Goal: Transaction & Acquisition: Purchase product/service

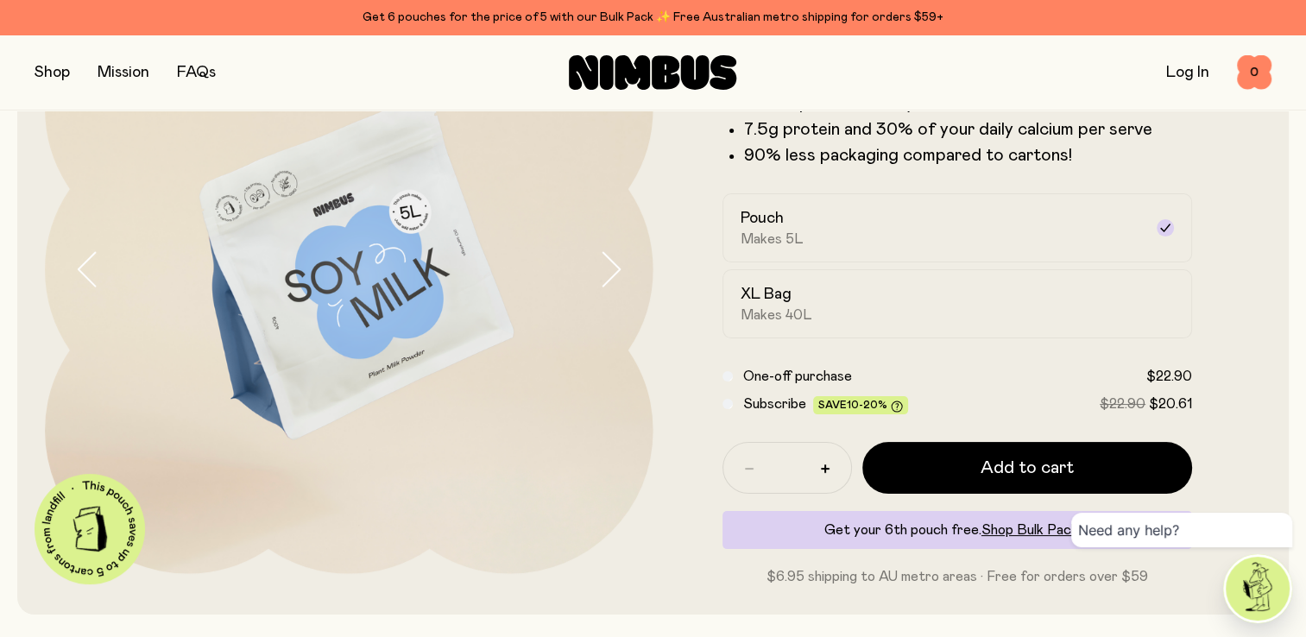
scroll to position [194, 0]
click at [1067, 324] on label "XL Bag Makes 40L" at bounding box center [958, 303] width 471 height 69
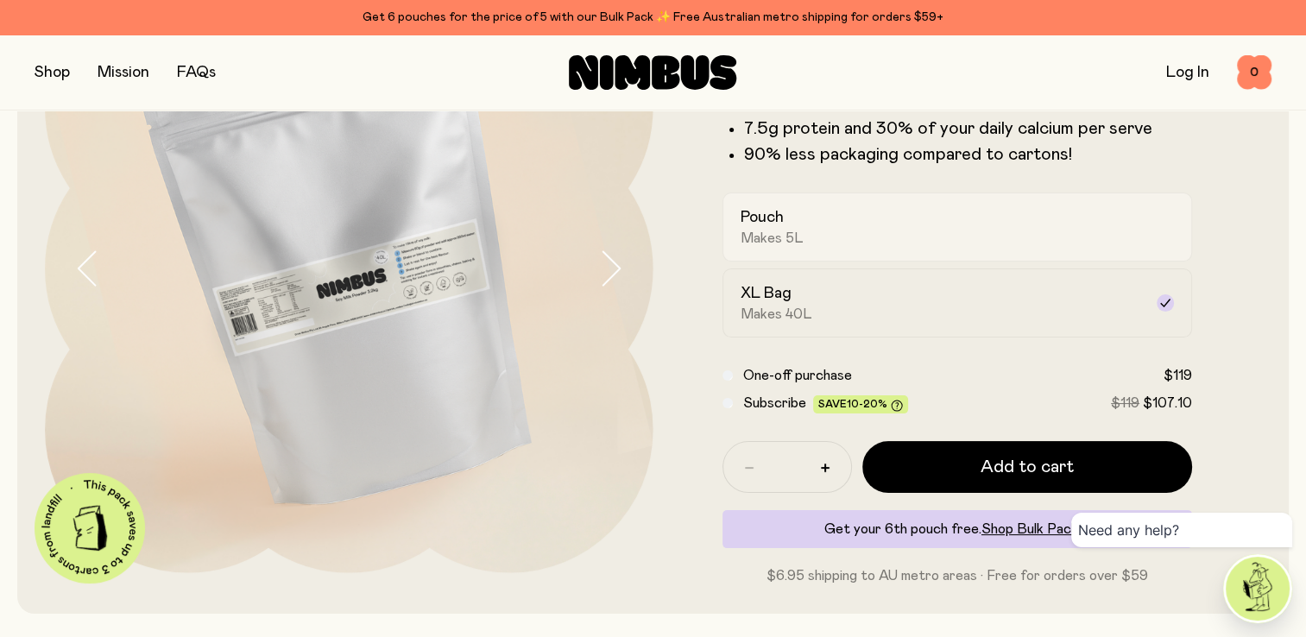
click at [1053, 237] on div "Pouch Makes 5L" at bounding box center [942, 227] width 403 height 40
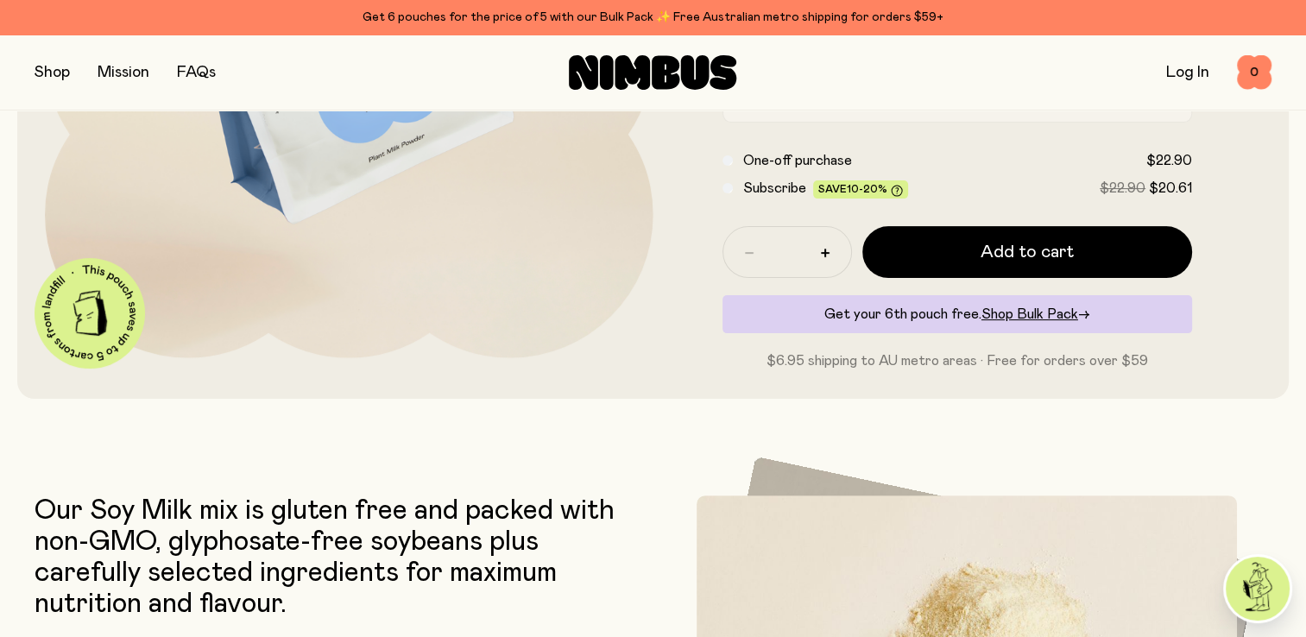
scroll to position [408, 0]
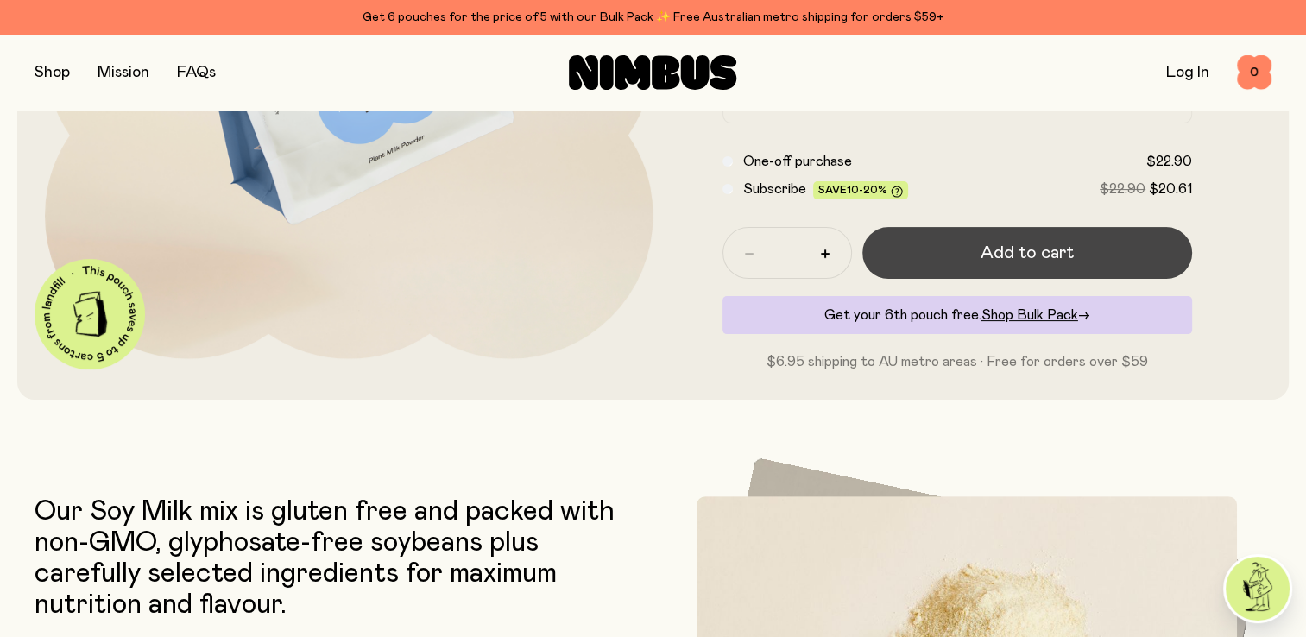
click at [1013, 240] on button "Add to cart" at bounding box center [1028, 253] width 331 height 52
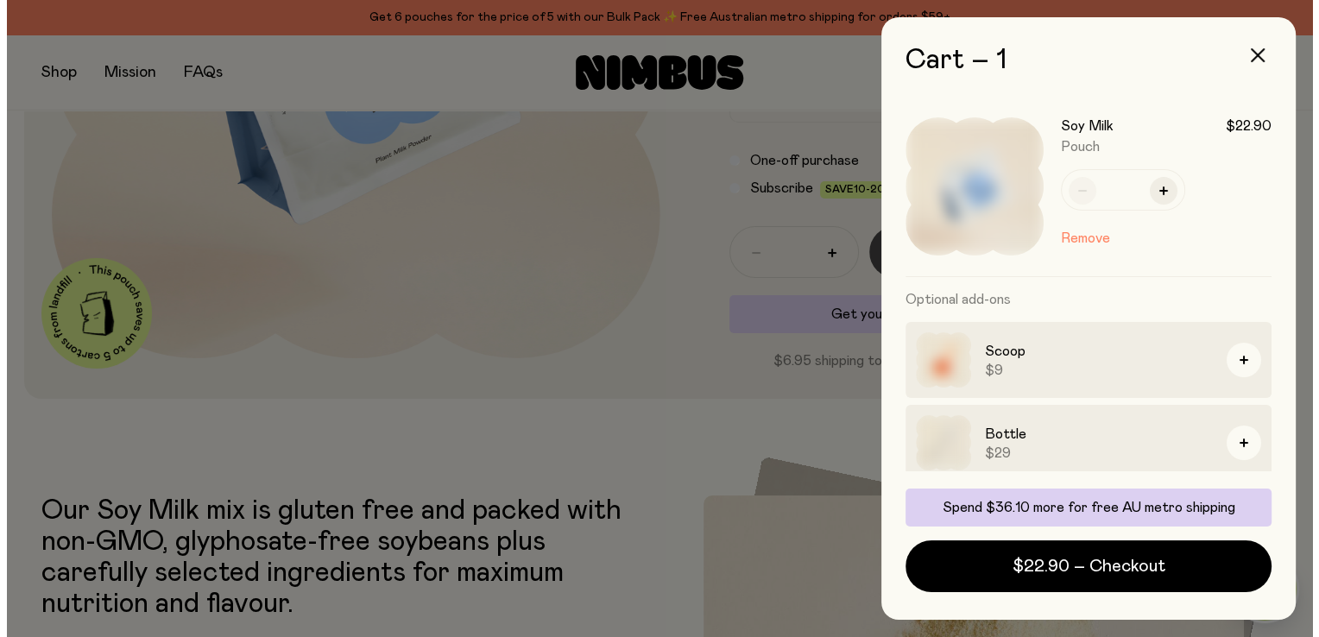
scroll to position [0, 0]
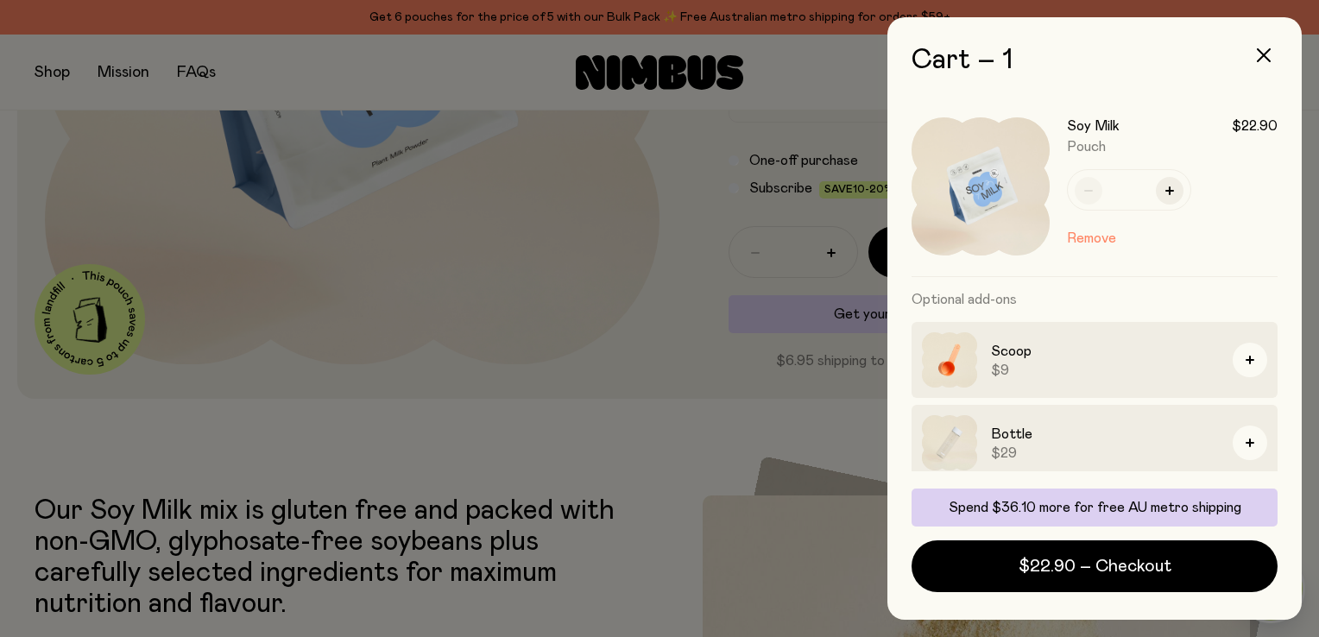
click at [701, 414] on div at bounding box center [659, 318] width 1319 height 637
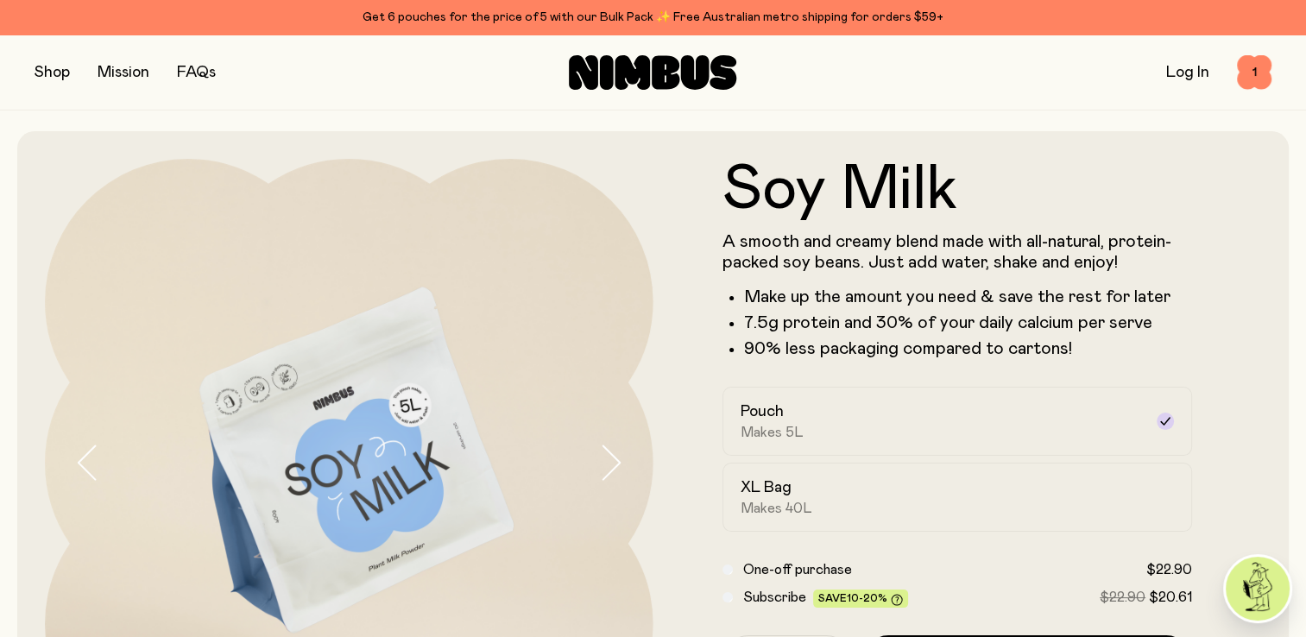
click at [55, 76] on button "button" at bounding box center [52, 72] width 35 height 24
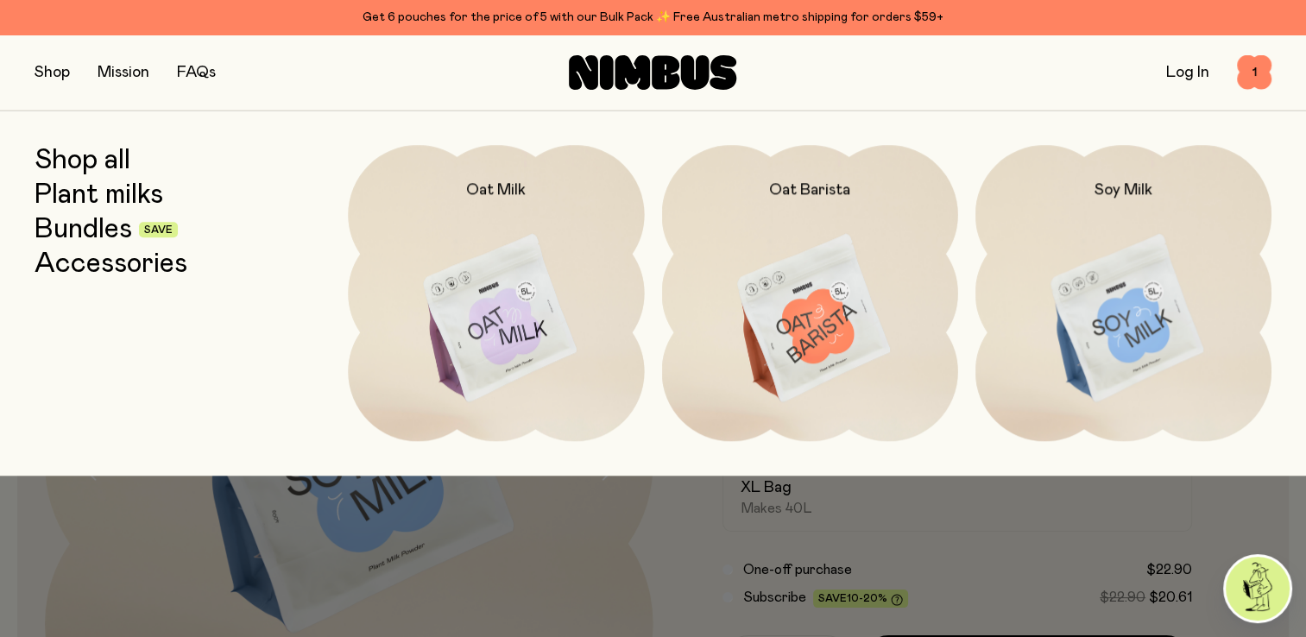
click at [525, 329] on img at bounding box center [496, 319] width 296 height 348
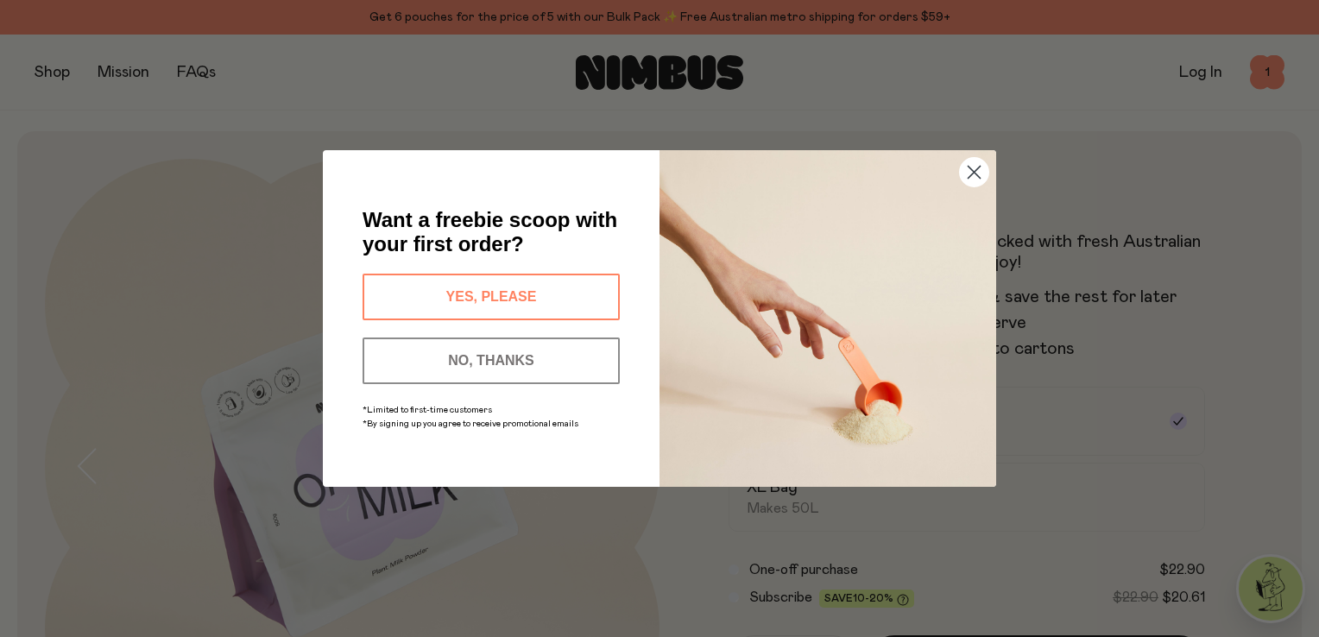
click at [487, 293] on button "YES, PLEASE" at bounding box center [491, 297] width 257 height 47
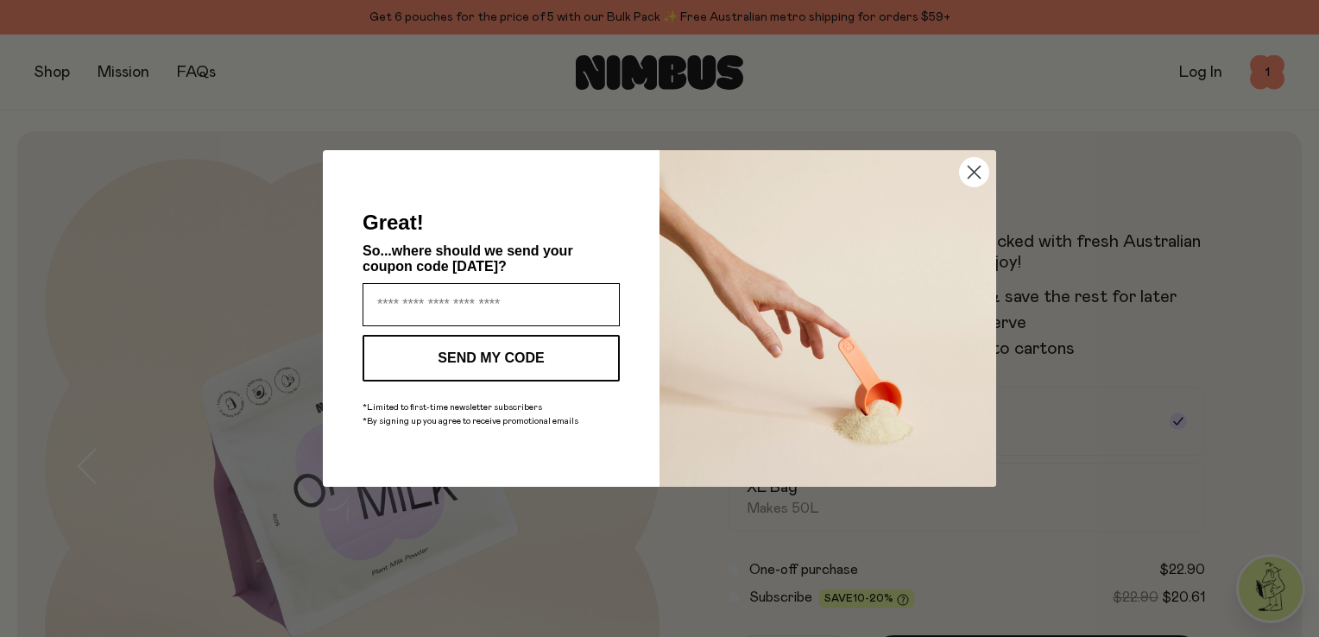
click at [487, 293] on input "Enter your email address" at bounding box center [491, 304] width 257 height 43
type input "**********"
click at [471, 354] on button "SEND MY CODE" at bounding box center [491, 358] width 257 height 47
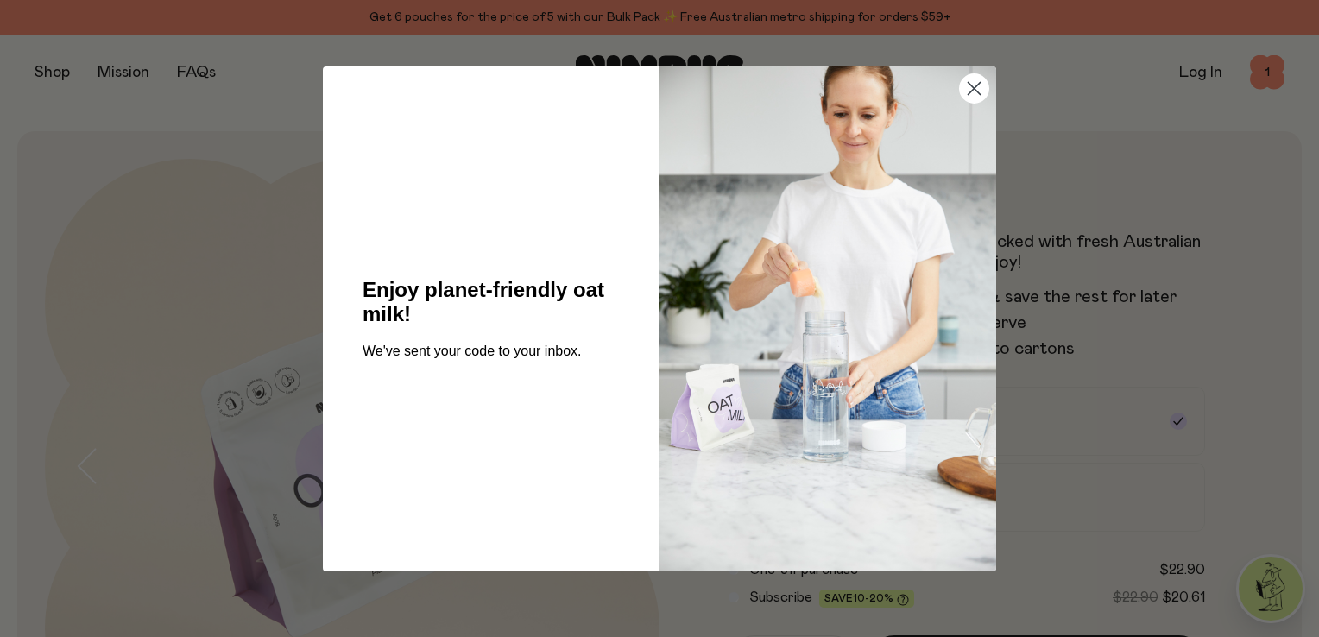
click at [973, 85] on circle "Close dialog" at bounding box center [974, 87] width 28 height 28
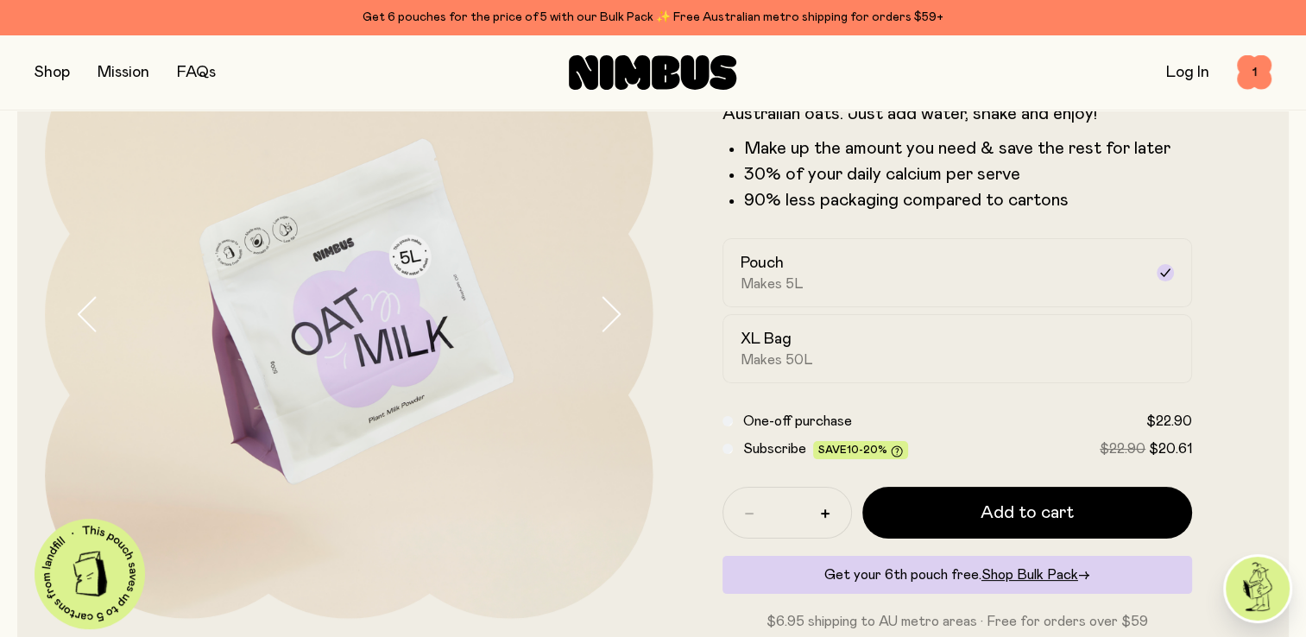
scroll to position [149, 0]
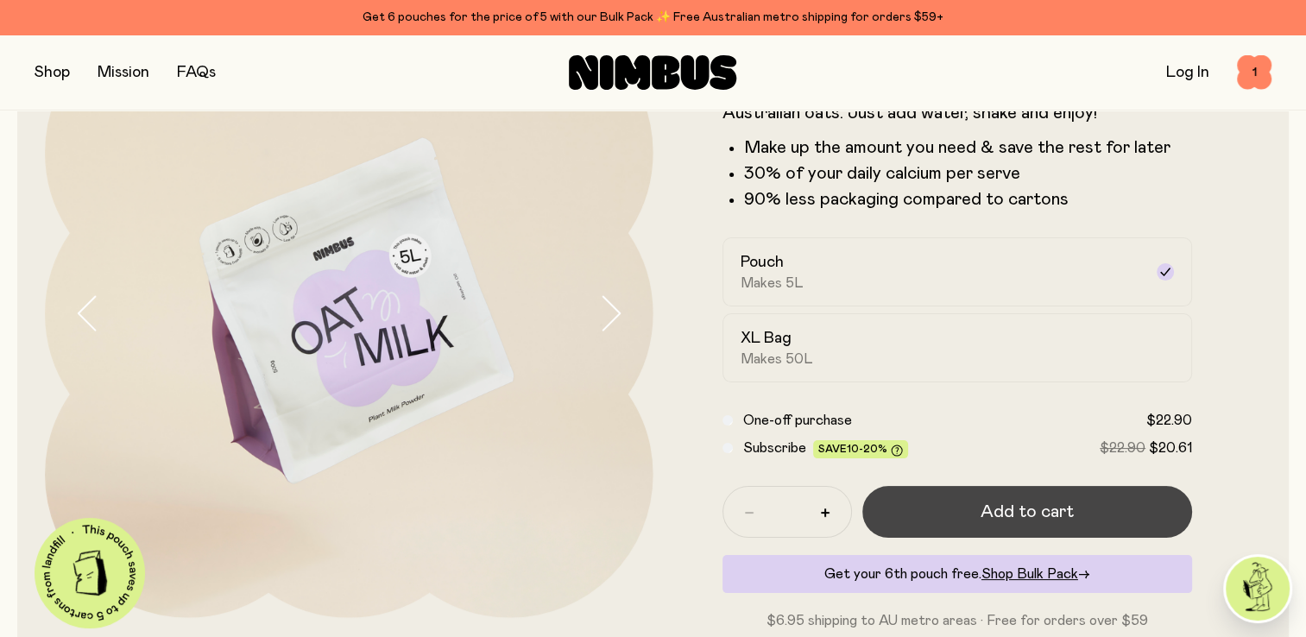
click at [1067, 507] on span "Add to cart" at bounding box center [1027, 512] width 93 height 24
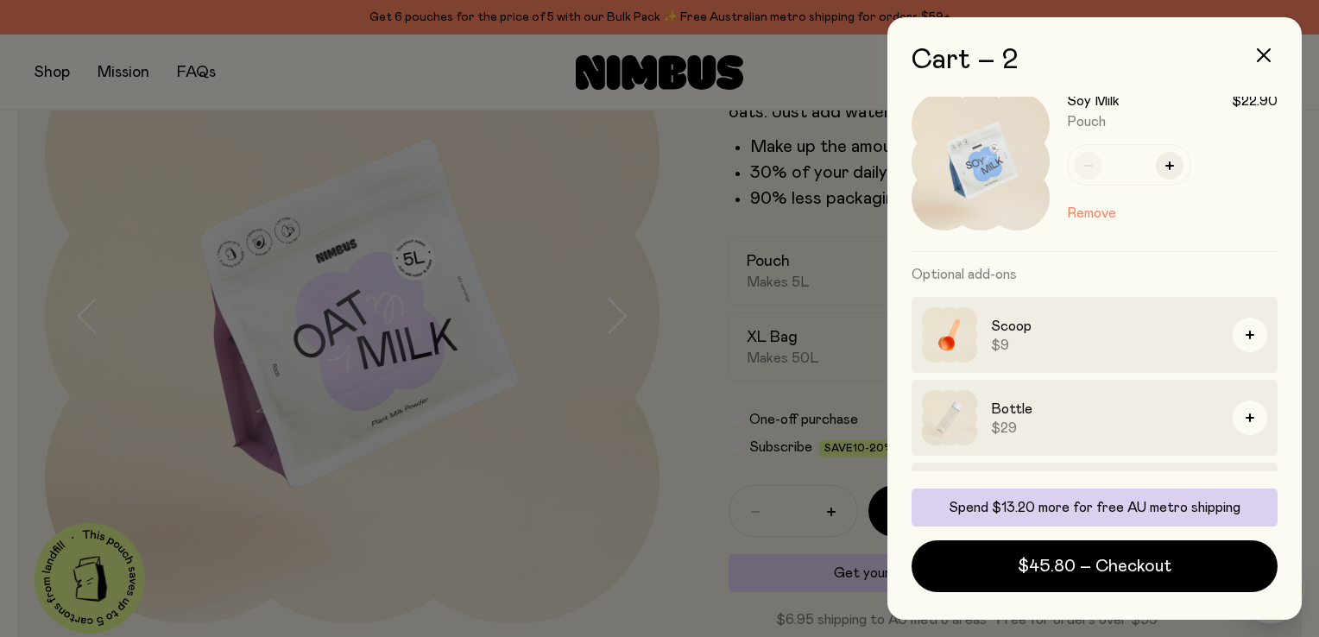
scroll to position [283, 0]
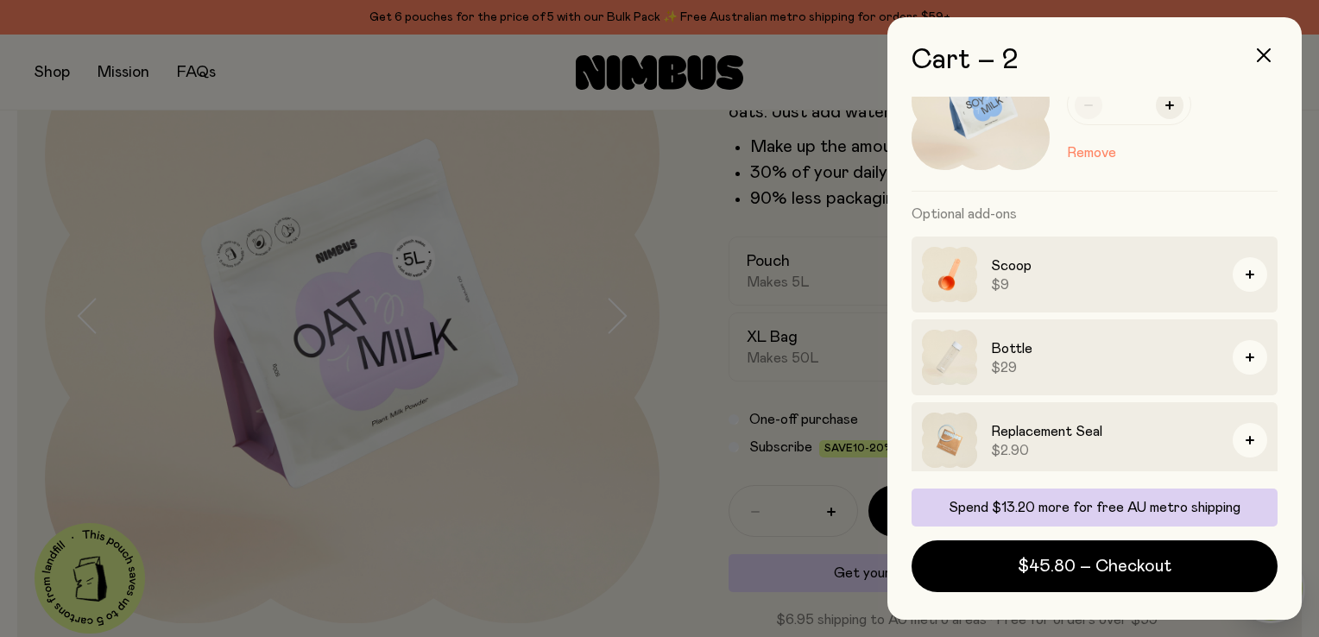
click at [650, 422] on div at bounding box center [659, 318] width 1319 height 637
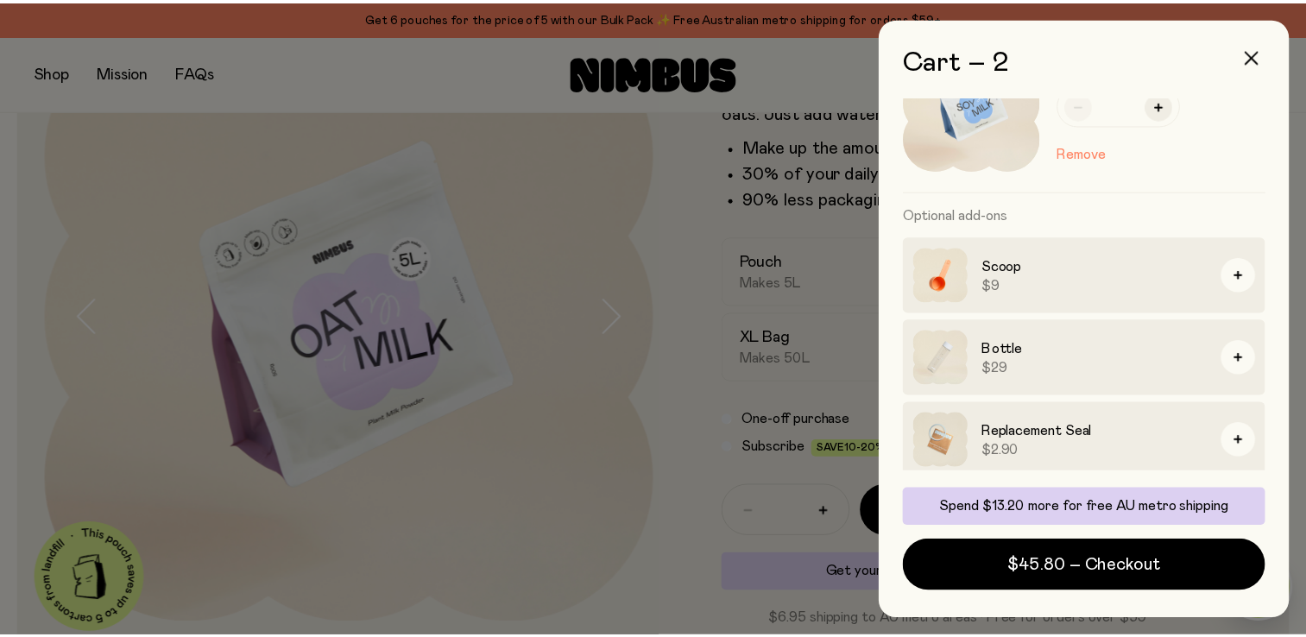
scroll to position [149, 0]
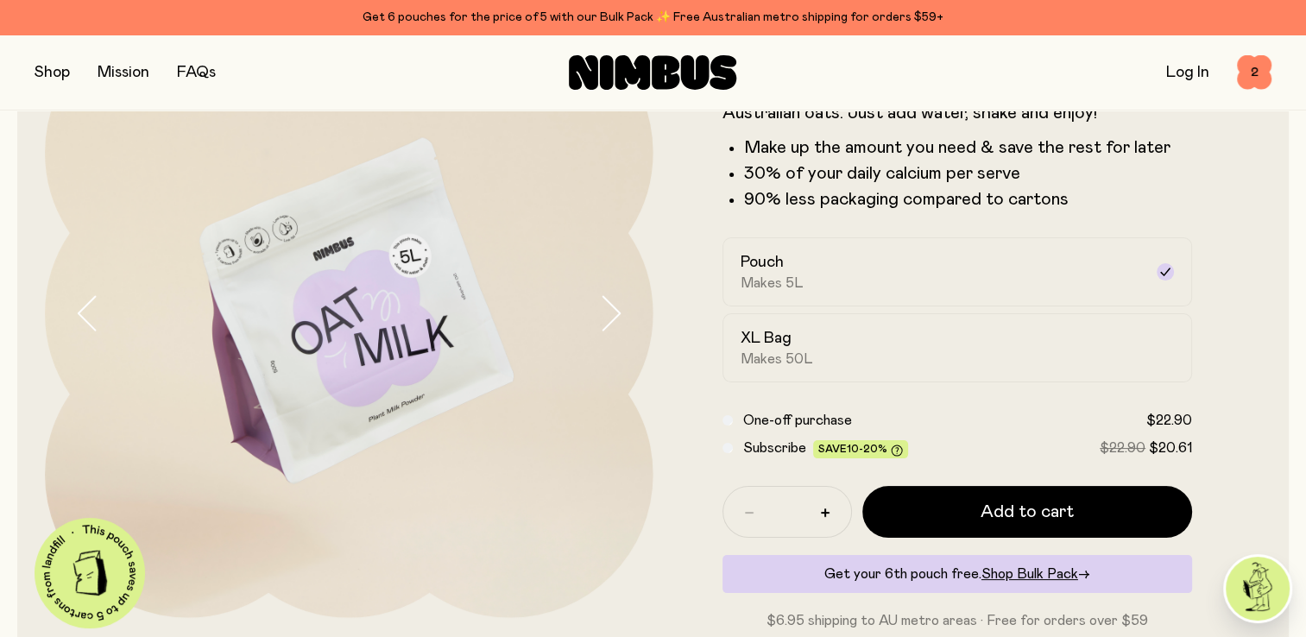
click at [46, 73] on button "button" at bounding box center [52, 72] width 35 height 24
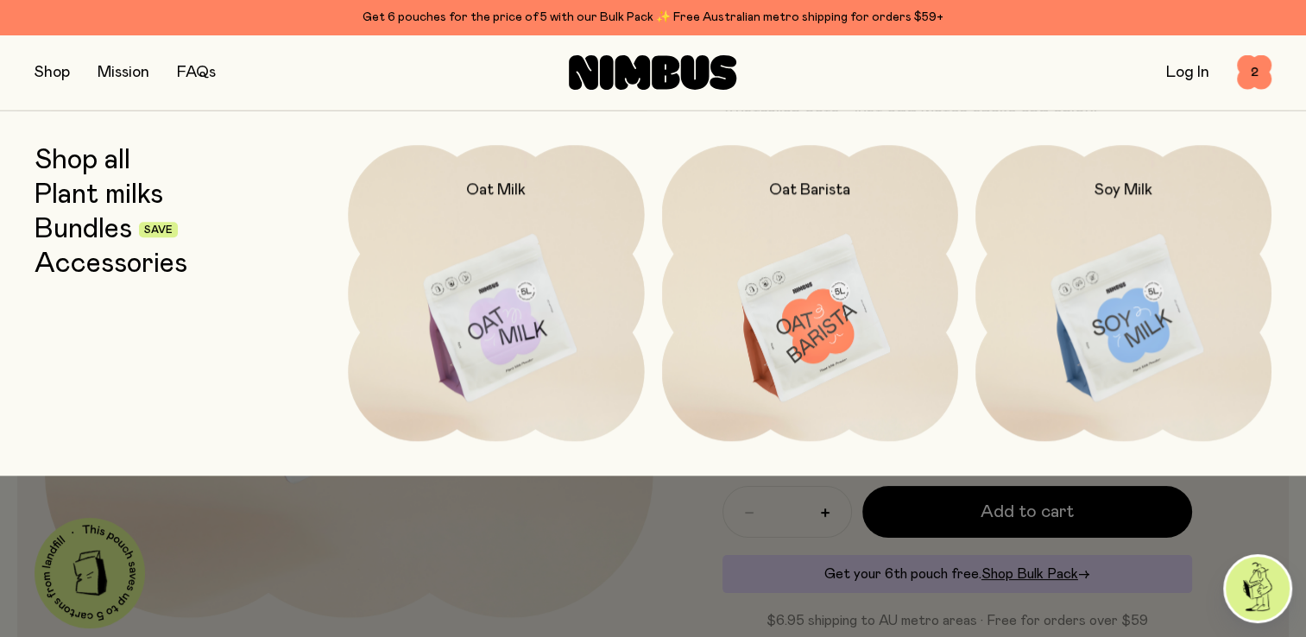
click at [76, 268] on link "Accessories" at bounding box center [111, 264] width 153 height 31
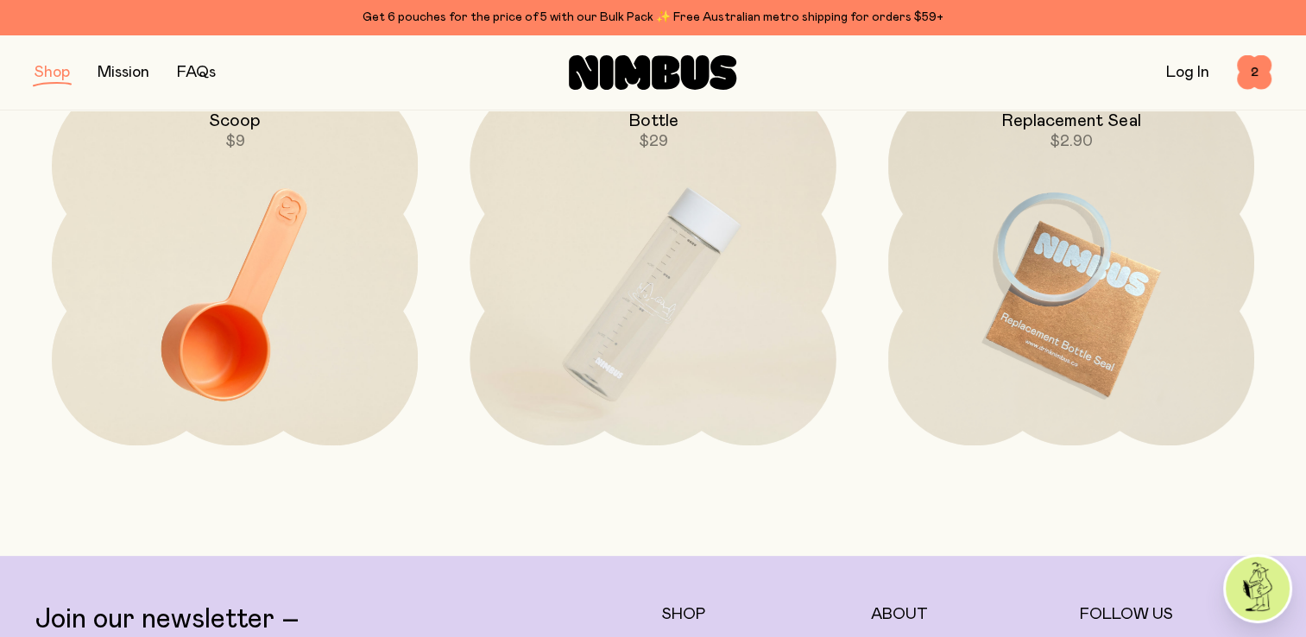
scroll to position [252, 0]
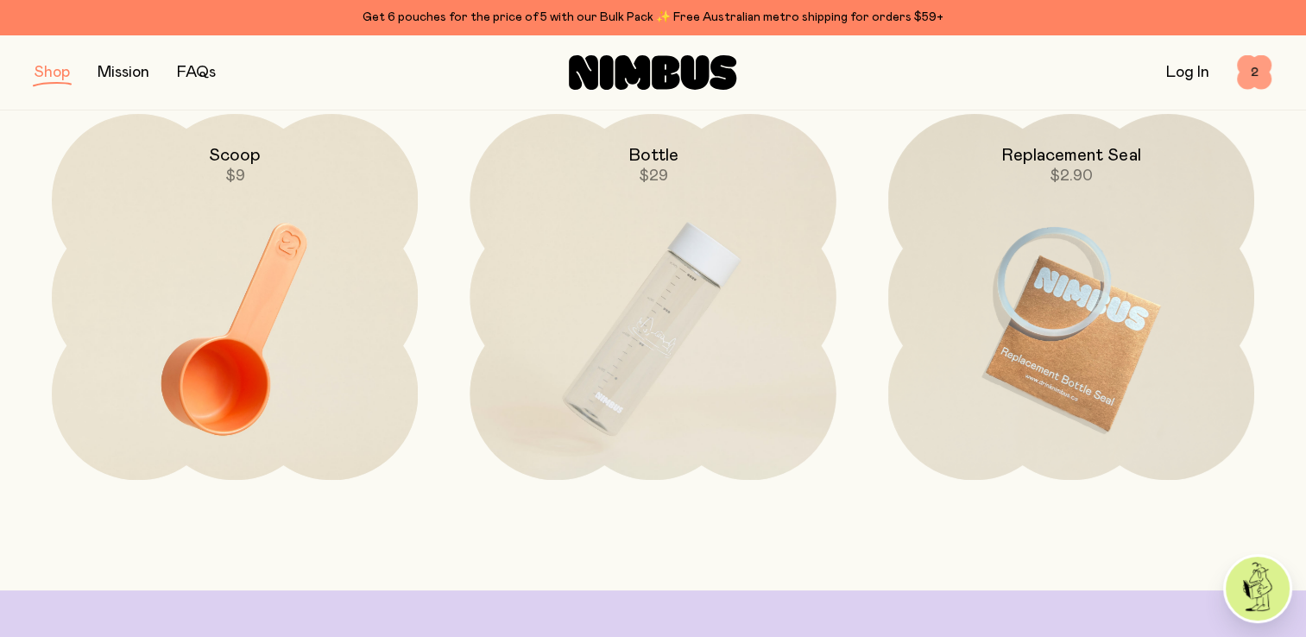
click at [1253, 71] on span "2" at bounding box center [1254, 72] width 35 height 35
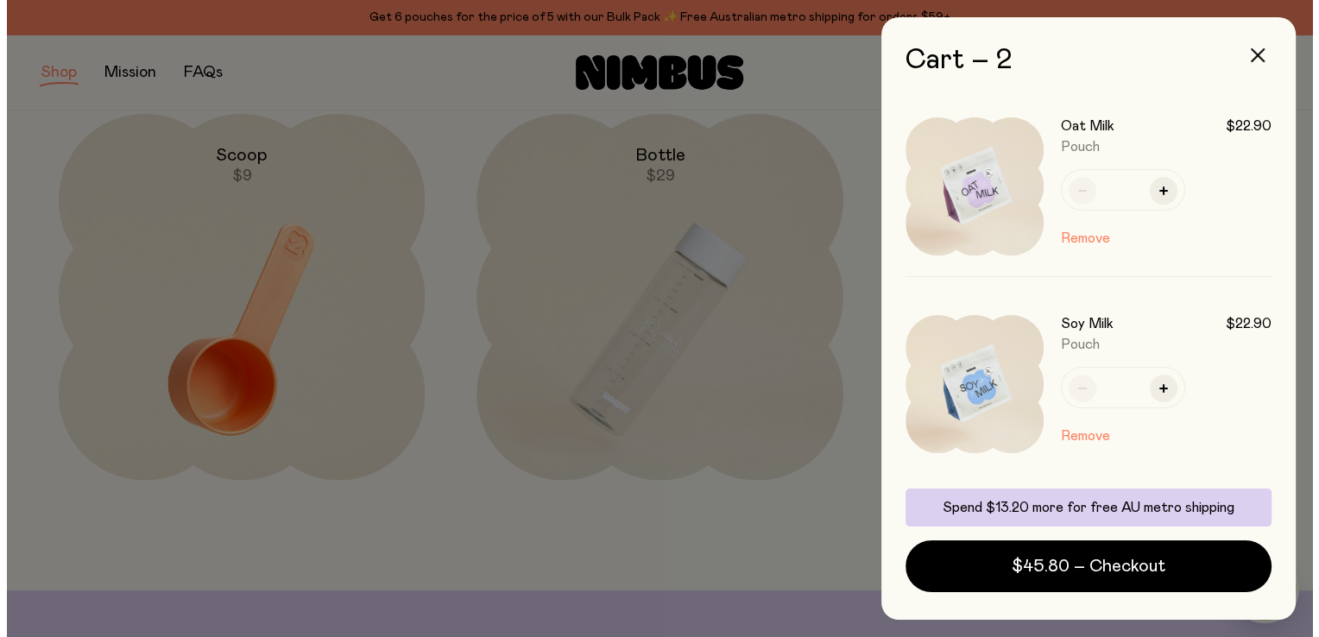
scroll to position [0, 0]
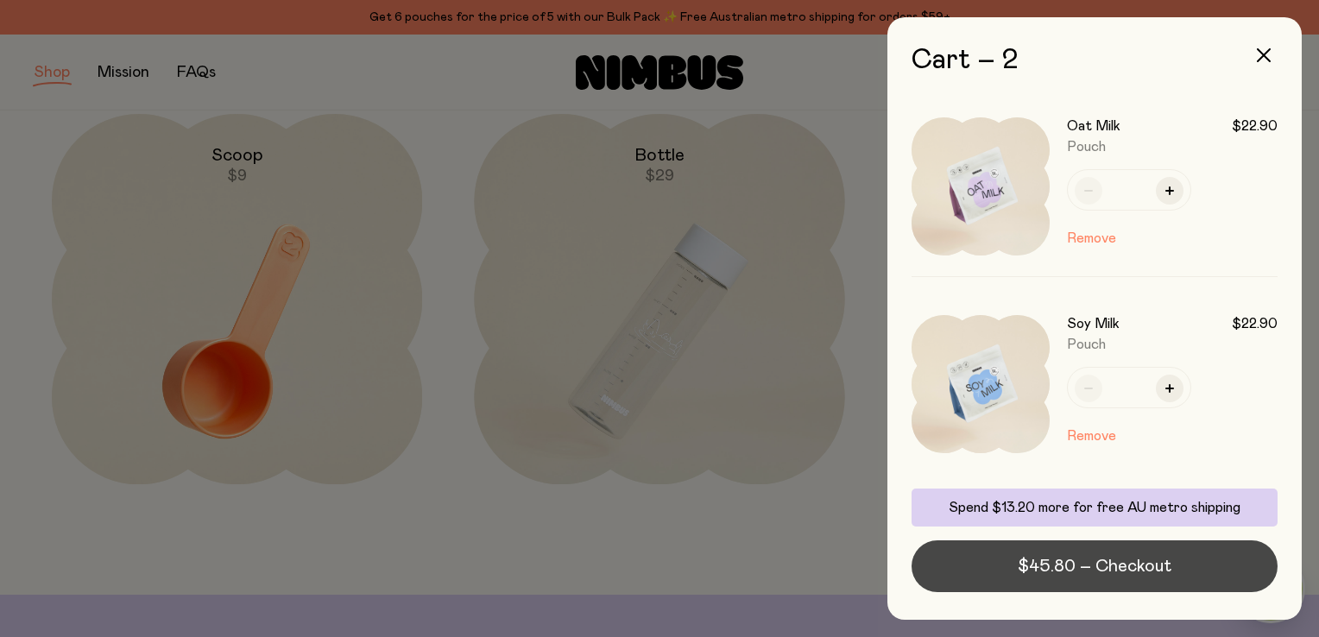
click at [1044, 569] on span "$45.80 – Checkout" at bounding box center [1095, 566] width 154 height 24
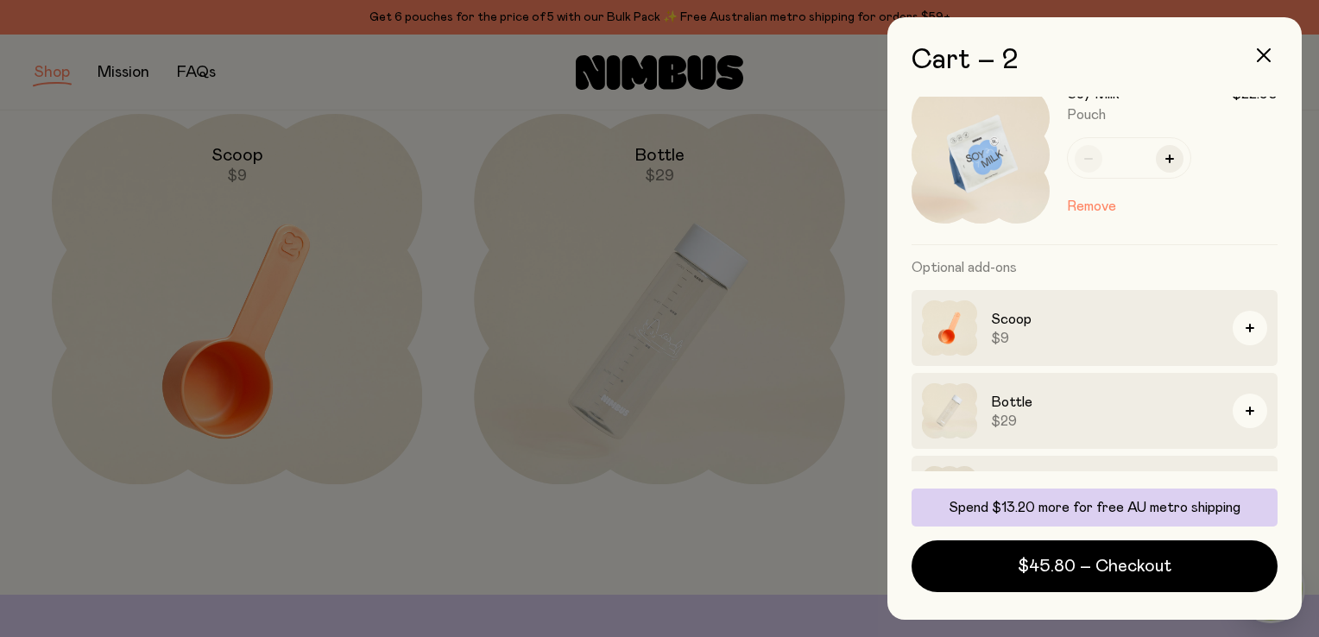
scroll to position [239, 0]
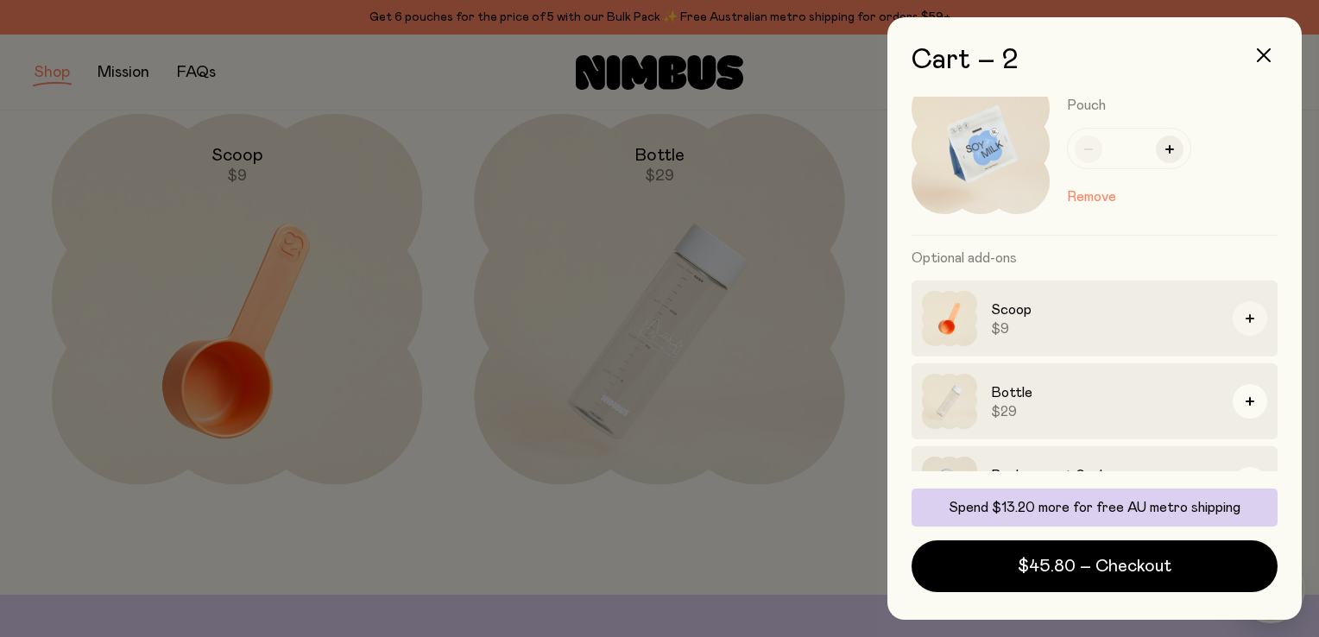
click at [1246, 314] on icon "button" at bounding box center [1250, 318] width 9 height 9
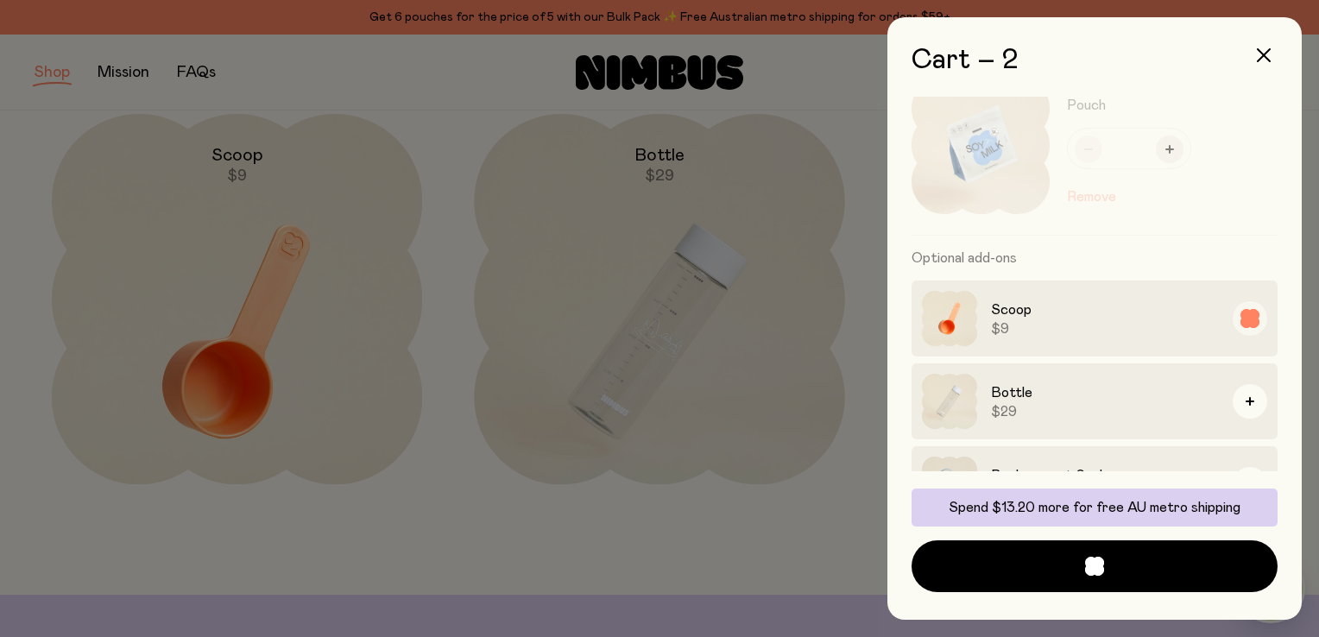
scroll to position [404, 0]
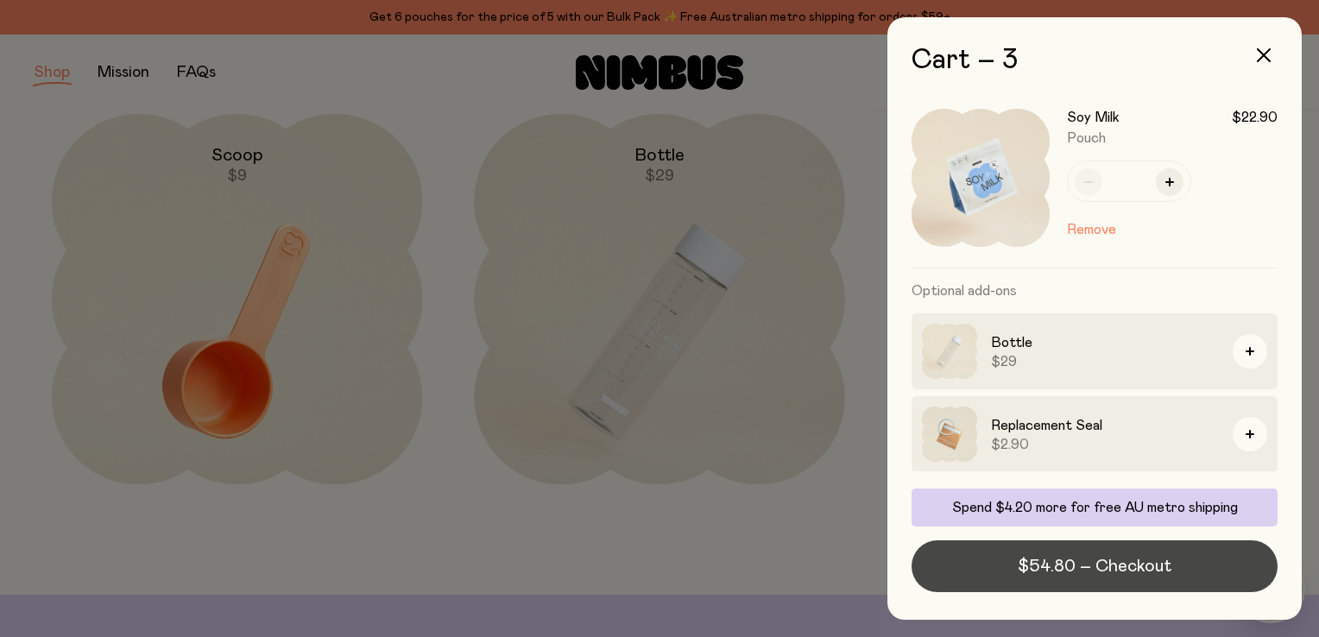
click at [1075, 565] on span "$54.80 – Checkout" at bounding box center [1095, 566] width 154 height 24
